Goal: Task Accomplishment & Management: Complete application form

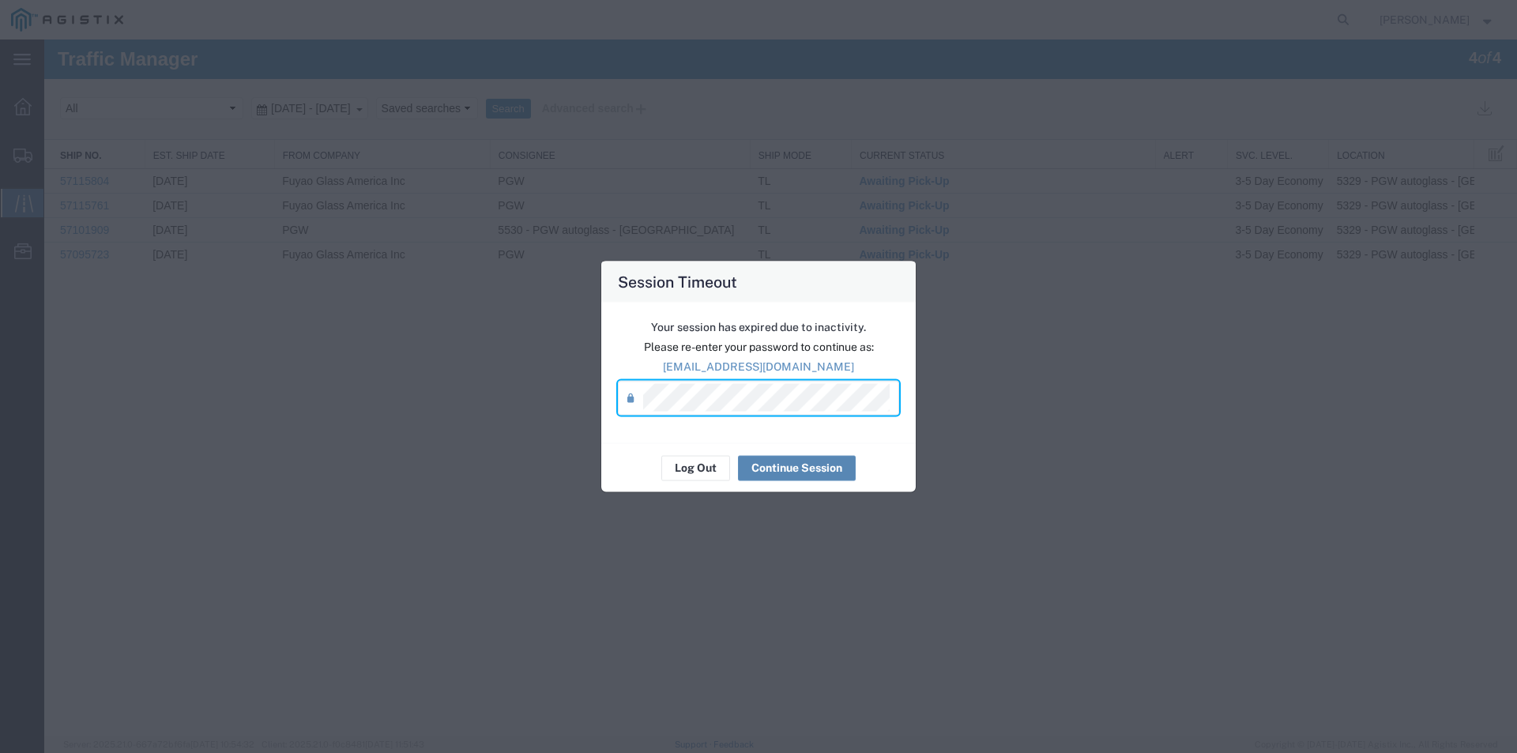
click at [803, 463] on button "Continue Session" at bounding box center [797, 467] width 118 height 25
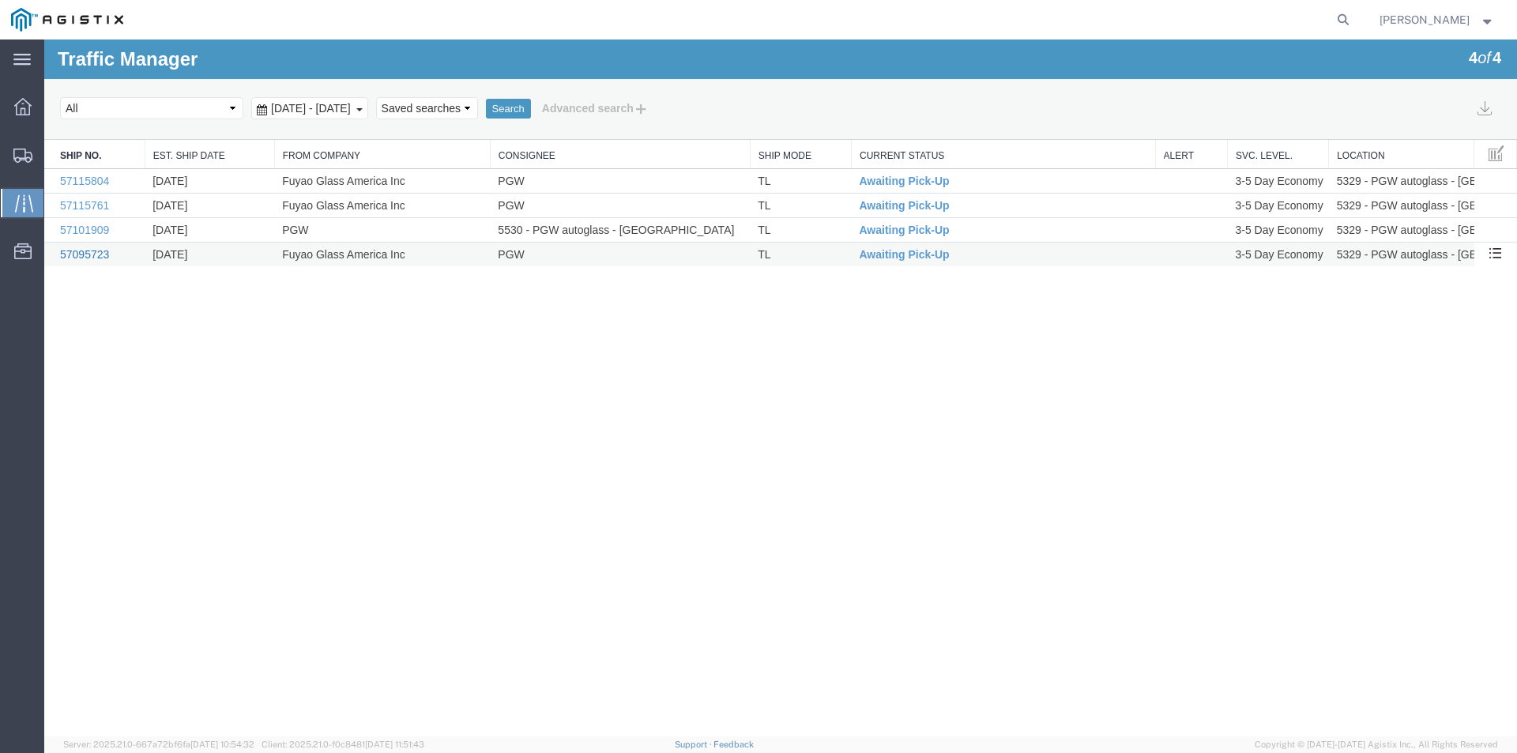
click at [75, 255] on link "57095723" at bounding box center [84, 254] width 49 height 13
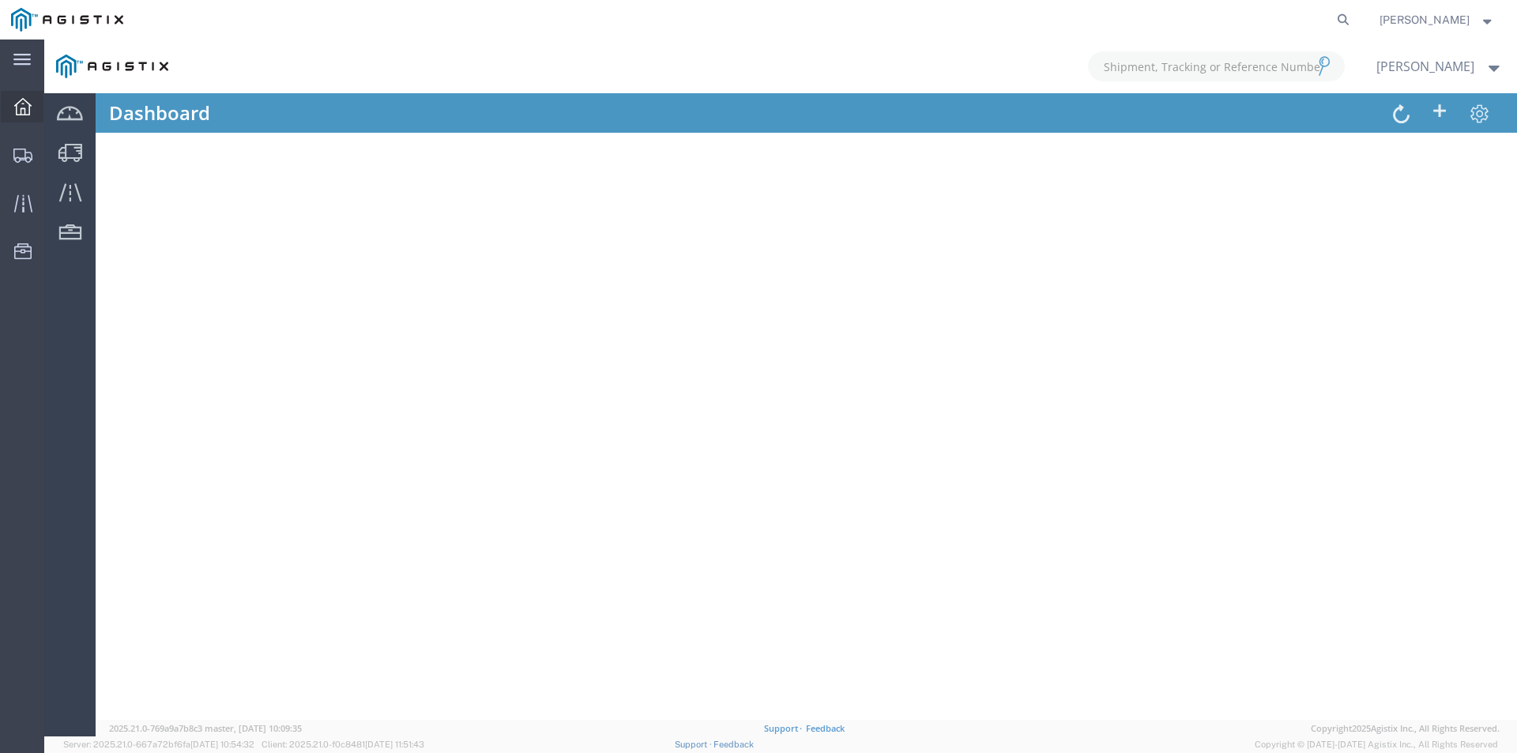
click at [17, 107] on icon at bounding box center [22, 106] width 17 height 17
drag, startPoint x: 218, startPoint y: 195, endPoint x: 293, endPoint y: 127, distance: 101.3
click at [220, 195] on div at bounding box center [780, 388] width 1473 height 697
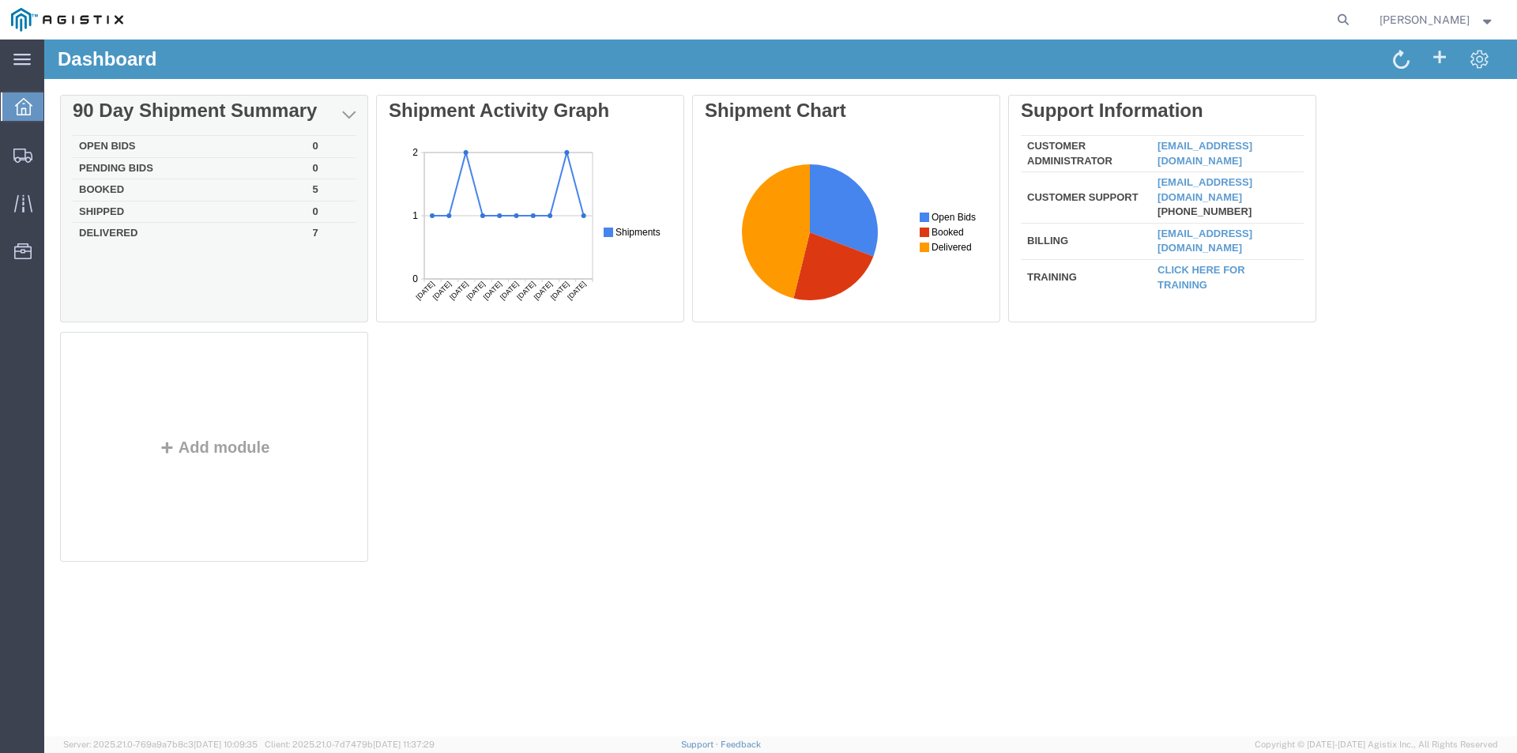
click at [251, 193] on td "Booked" at bounding box center [190, 190] width 234 height 22
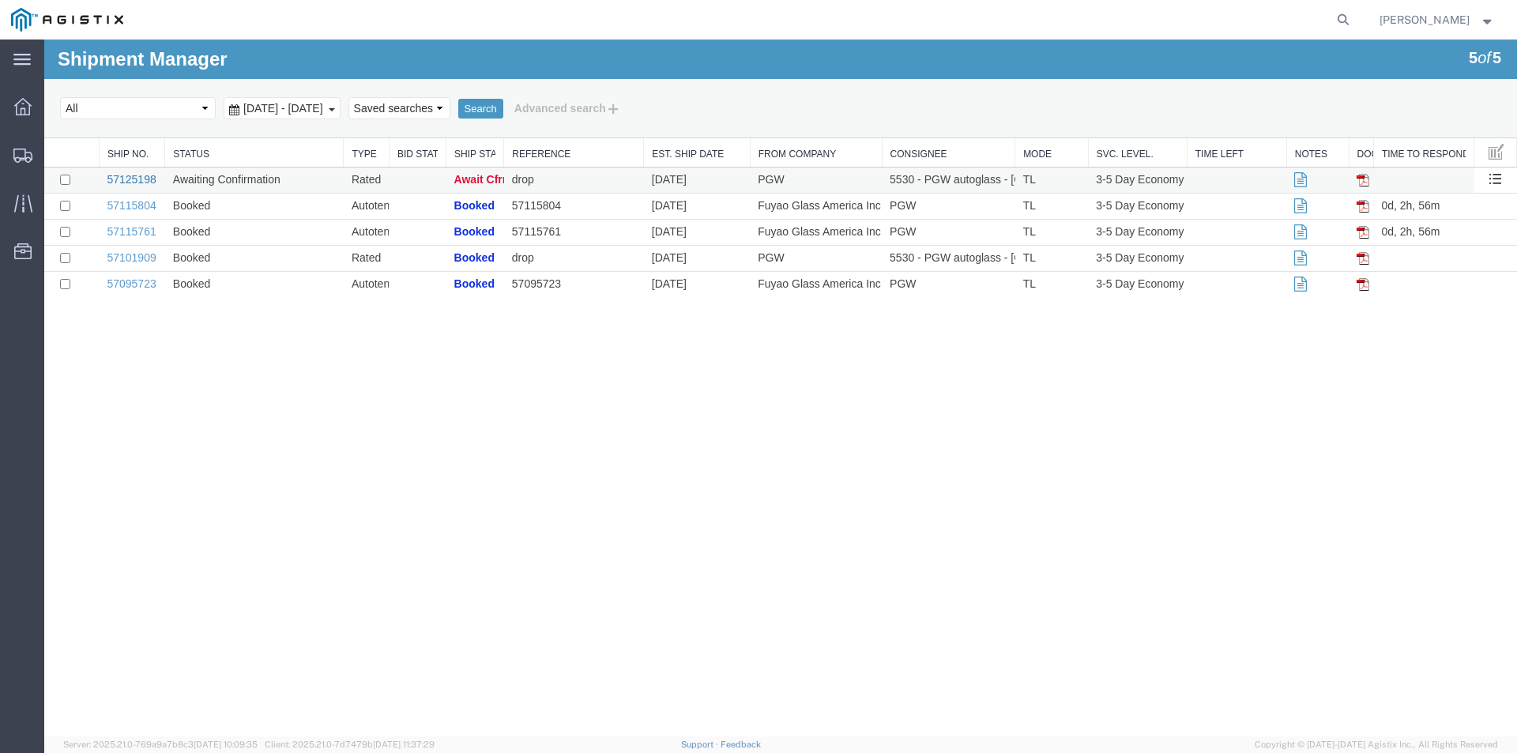
click at [130, 177] on link "57125198" at bounding box center [131, 179] width 49 height 13
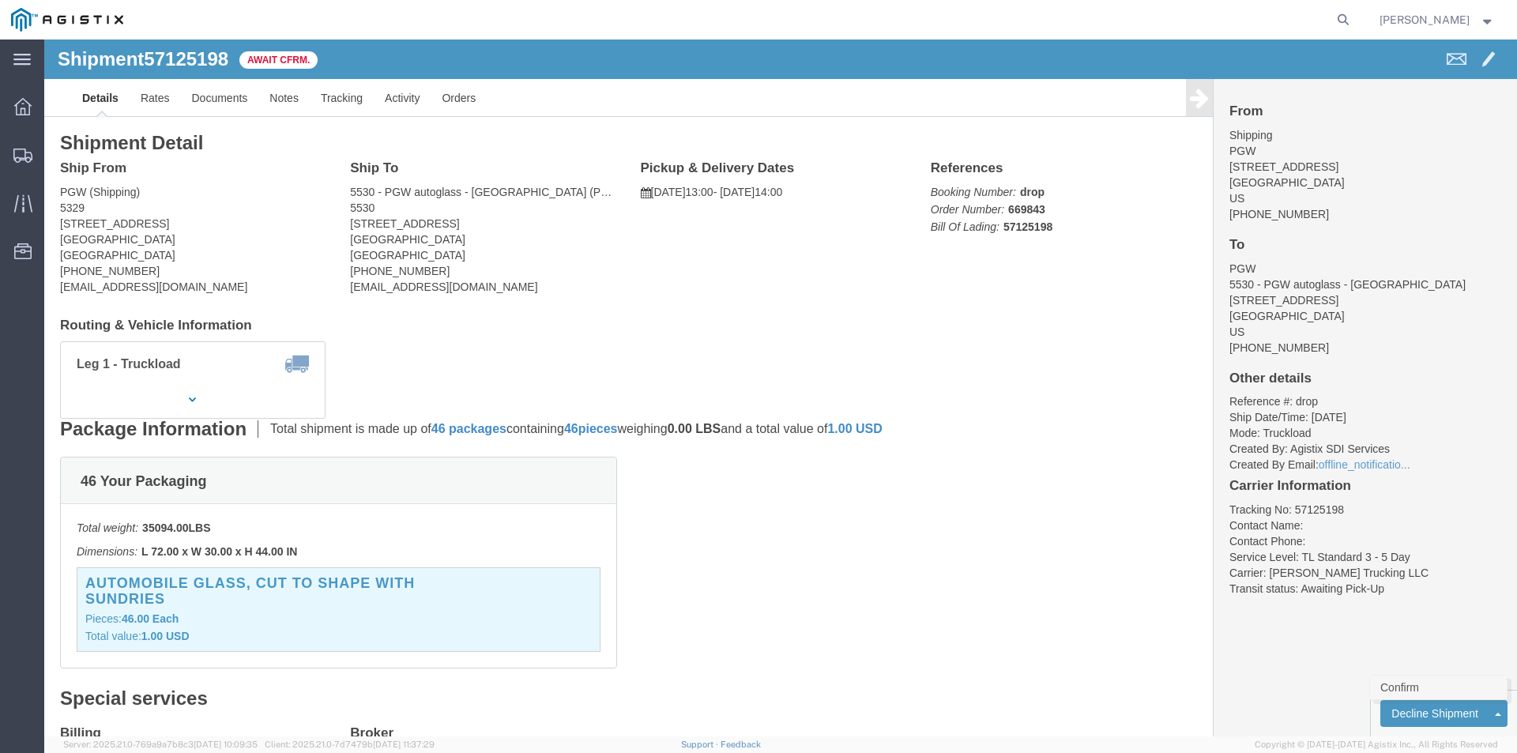
click link "Confirm"
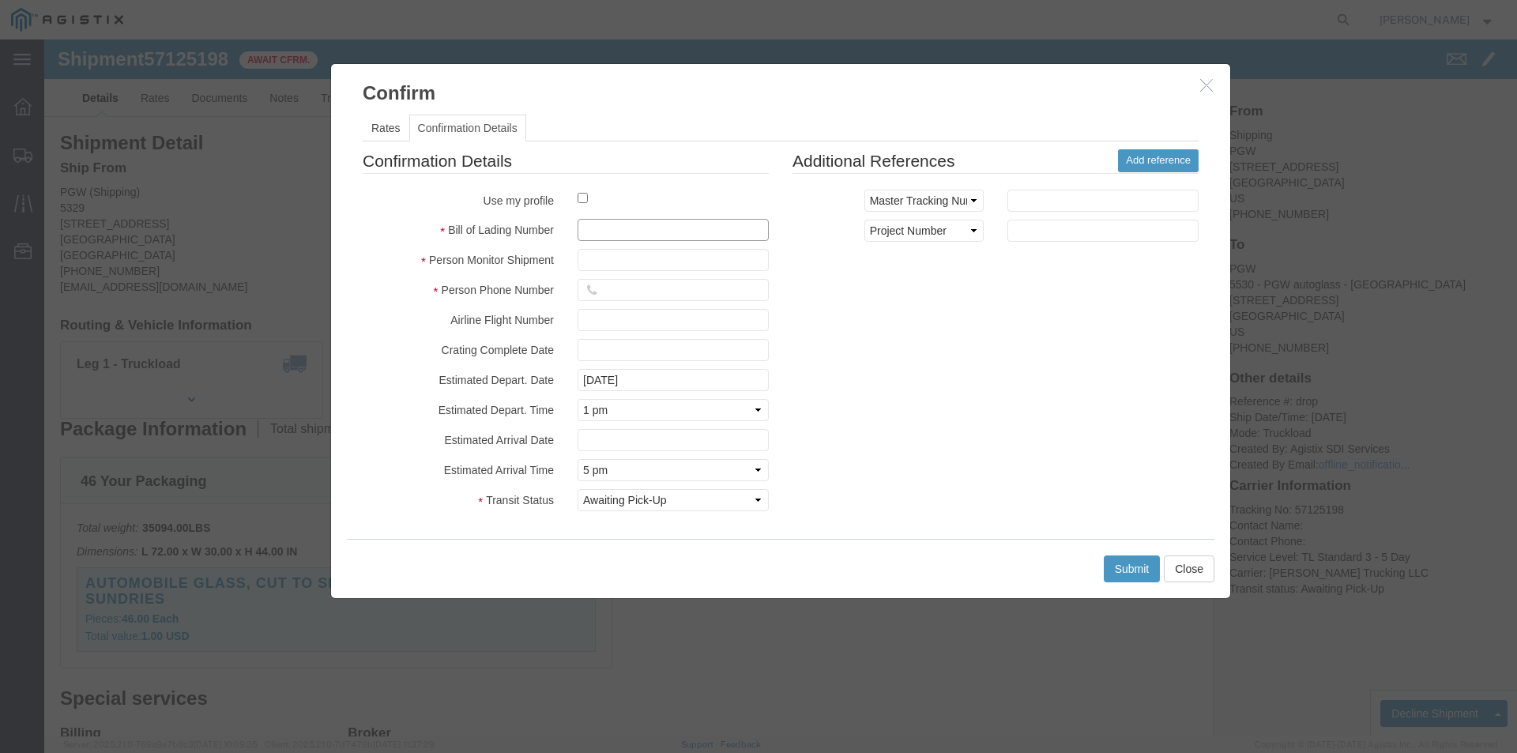
click input "text"
type input "57125198"
click input "text"
type input "MikeProfitt"
click input "text"
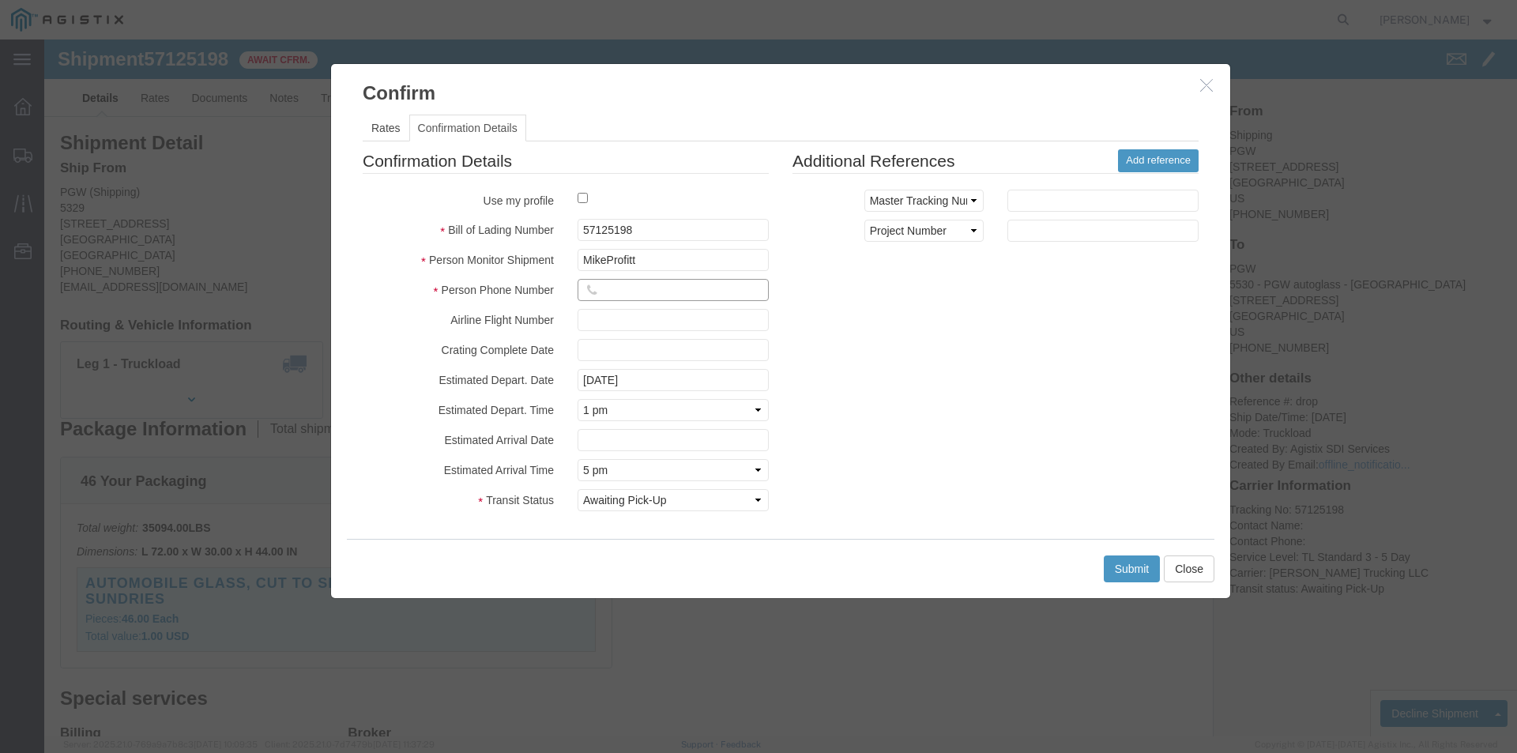
type input "7406566731"
click button "Submit"
